Goal: Task Accomplishment & Management: Use online tool/utility

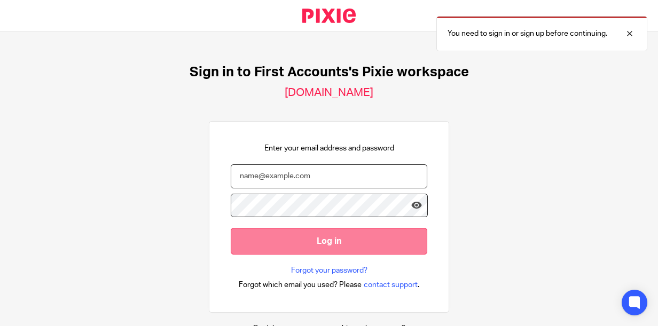
type input "Truter"
click at [304, 240] on input "Log in" at bounding box center [329, 241] width 196 height 26
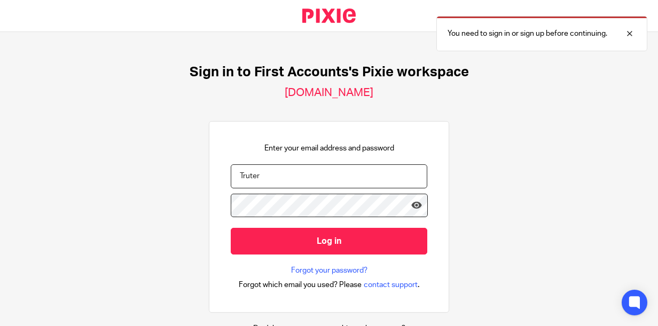
click at [265, 181] on input "Truter" at bounding box center [329, 176] width 196 height 24
click at [257, 174] on input "email" at bounding box center [329, 176] width 196 height 24
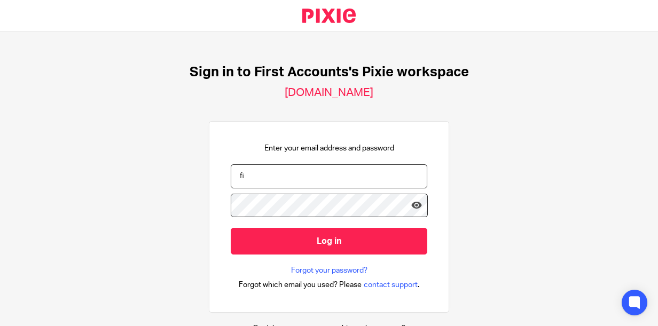
type input "f"
type input "e"
click at [297, 175] on input "email" at bounding box center [329, 176] width 196 height 24
paste input "ernie@firstaccounts.ie"
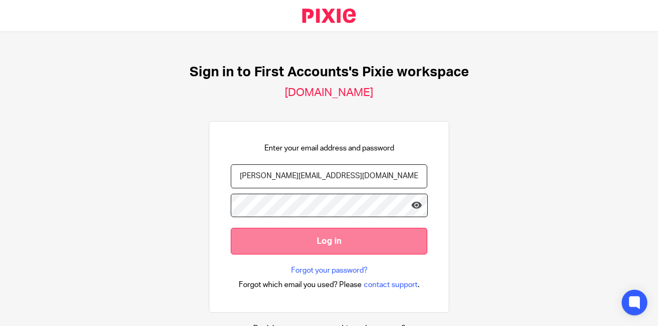
type input "ernie@firstaccounts.ie"
click at [305, 236] on input "Log in" at bounding box center [329, 241] width 196 height 26
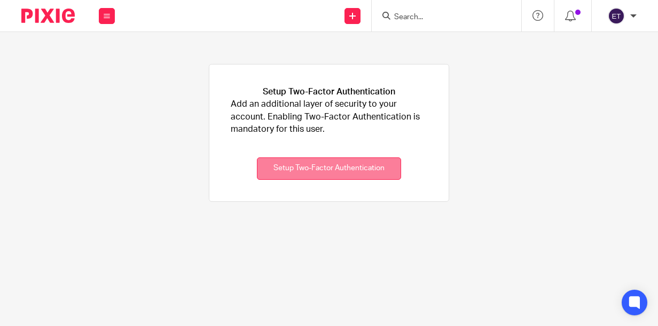
click at [337, 170] on button "Setup Two-Factor Authentication" at bounding box center [329, 168] width 144 height 23
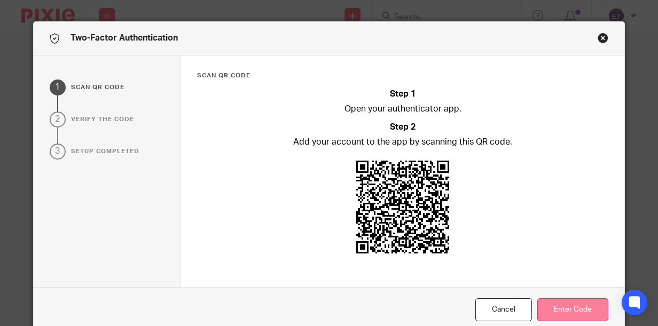
click at [569, 307] on button "Enter Code" at bounding box center [572, 309] width 71 height 23
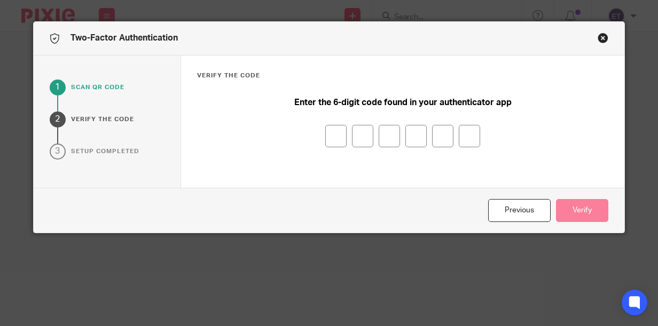
click at [330, 139] on input "number" at bounding box center [335, 136] width 21 height 22
type input "4"
type input "6"
type input "7"
type input "8"
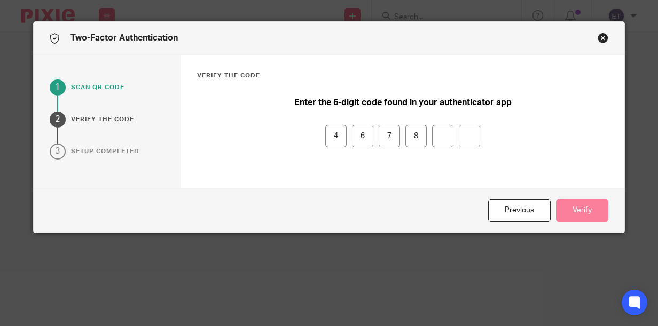
type input "8"
type input "2"
click at [581, 216] on button "Verify" at bounding box center [582, 210] width 52 height 23
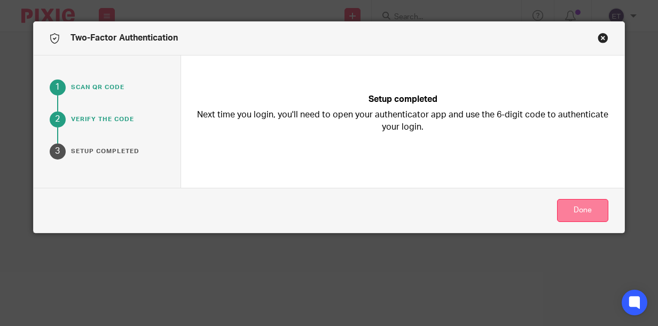
click at [573, 208] on button "Done" at bounding box center [582, 210] width 51 height 23
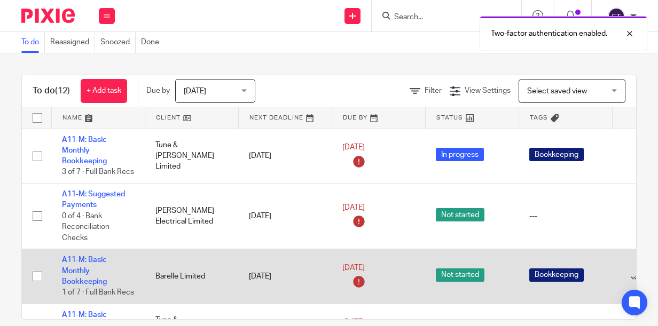
click at [94, 277] on td "A11-M: Basic Monthly Bookkeeping 1 of 7 · Full Bank Recs" at bounding box center [97, 276] width 93 height 55
click at [77, 273] on link "A11-M: Basic Monthly Bookkeeping" at bounding box center [84, 270] width 45 height 29
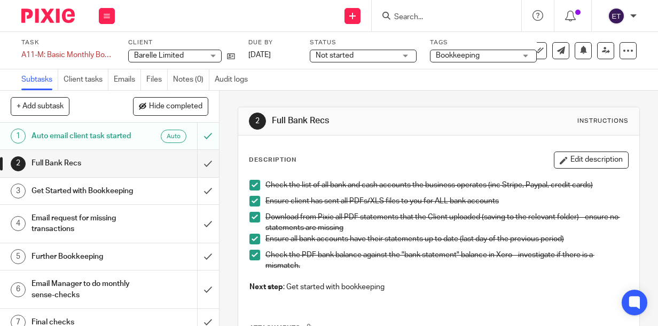
click at [140, 303] on div "Email Manager to do monthly sense-checks" at bounding box center [108, 289] width 155 height 27
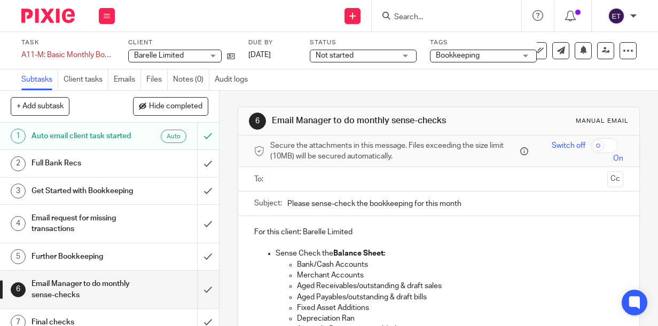
scroll to position [206, 0]
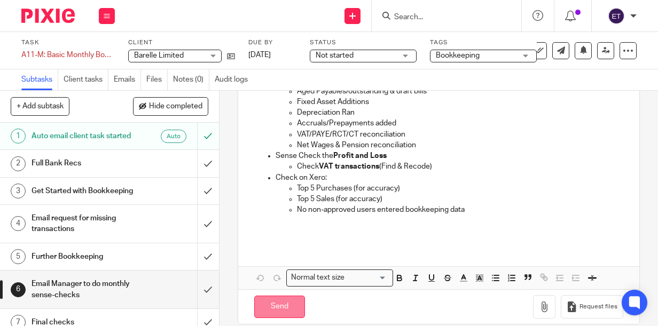
click at [295, 301] on input "Send" at bounding box center [279, 307] width 51 height 23
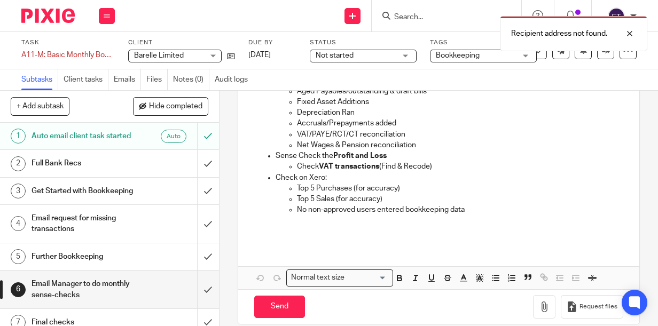
scroll to position [0, 0]
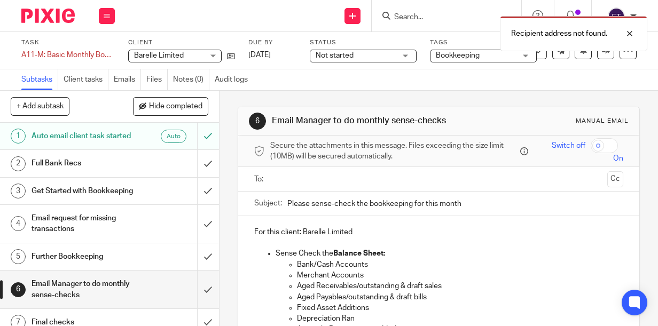
click at [318, 192] on input "Please sense-check the bookkeeping for this month" at bounding box center [455, 204] width 336 height 24
click at [309, 172] on ul at bounding box center [439, 179] width 336 height 18
click at [309, 175] on input "text" at bounding box center [438, 179] width 329 height 12
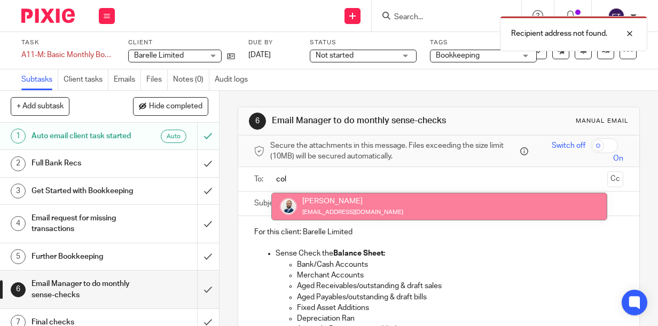
type input "col"
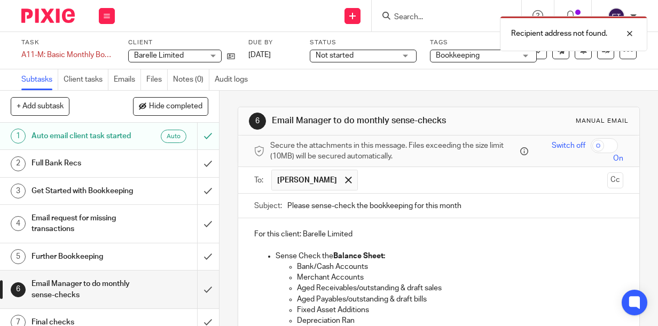
scroll to position [206, 0]
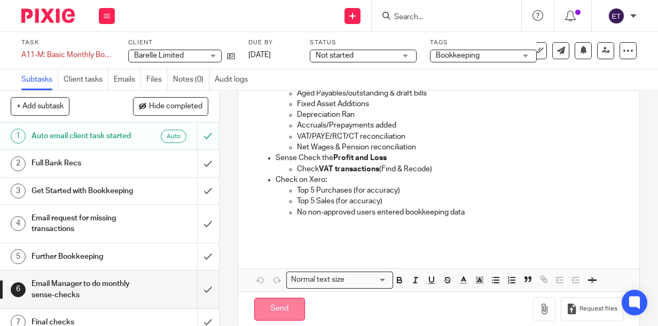
click at [291, 304] on input "Send" at bounding box center [279, 309] width 51 height 23
type input "Sent"
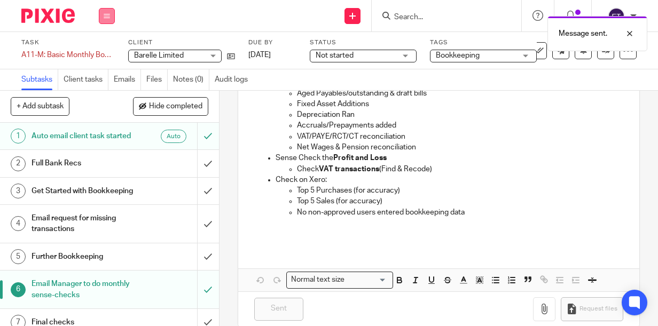
click at [107, 20] on button at bounding box center [107, 16] width 16 height 16
click at [100, 52] on link "Work" at bounding box center [101, 49] width 19 height 7
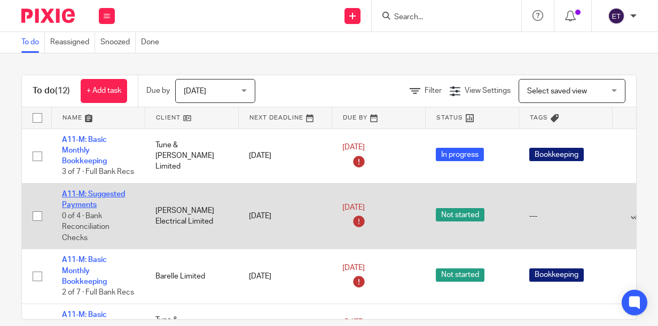
click at [91, 209] on link "A11-M: Suggested Payments" at bounding box center [93, 200] width 63 height 18
